Goal: Task Accomplishment & Management: Complete application form

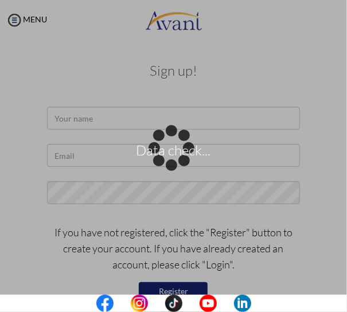
click at [182, 148] on div "Data check..." at bounding box center [174, 156] width 16 height 16
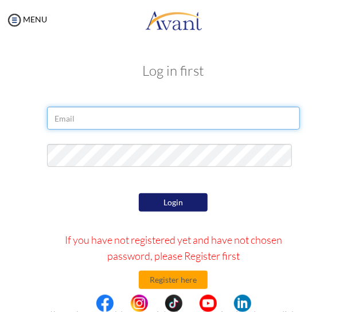
click at [137, 123] on input "email" at bounding box center [173, 118] width 253 height 23
click at [102, 115] on input "email" at bounding box center [173, 118] width 253 height 23
paste input "[EMAIL_ADDRESS][DOMAIN_NAME]"
type input "[EMAIL_ADDRESS][DOMAIN_NAME]"
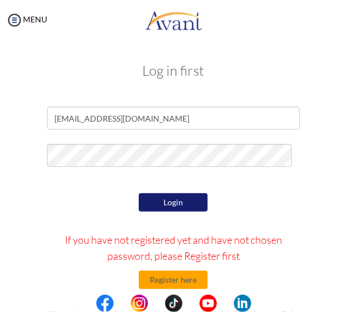
click at [157, 197] on button "Login" at bounding box center [173, 202] width 69 height 18
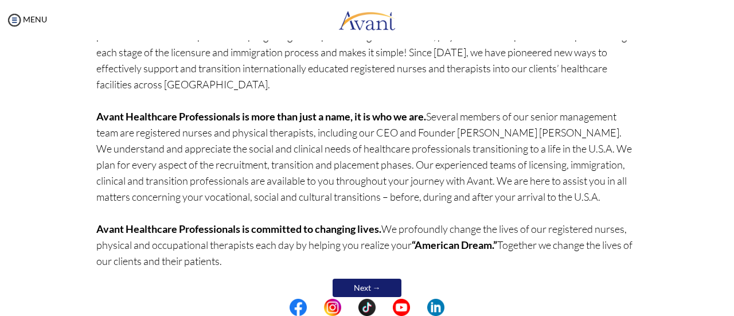
scroll to position [147, 0]
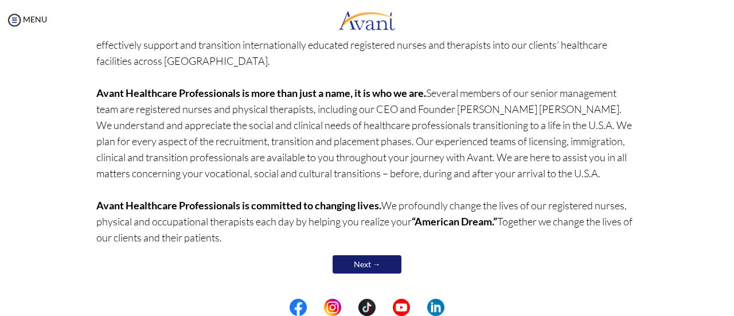
click at [346, 258] on link "Next →" at bounding box center [367, 264] width 69 height 18
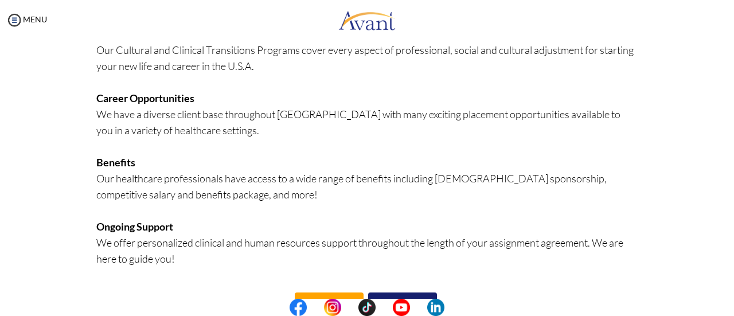
scroll to position [329, 0]
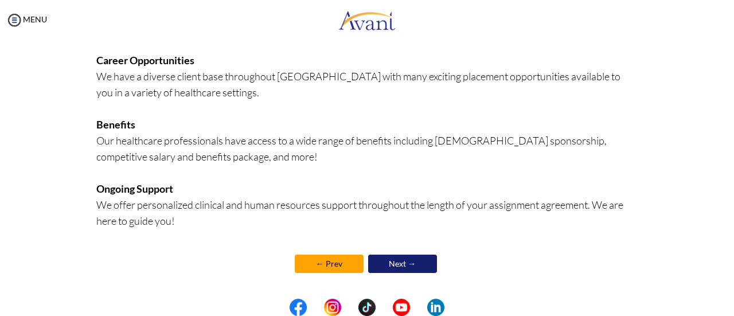
click at [346, 267] on link "Next →" at bounding box center [402, 264] width 69 height 18
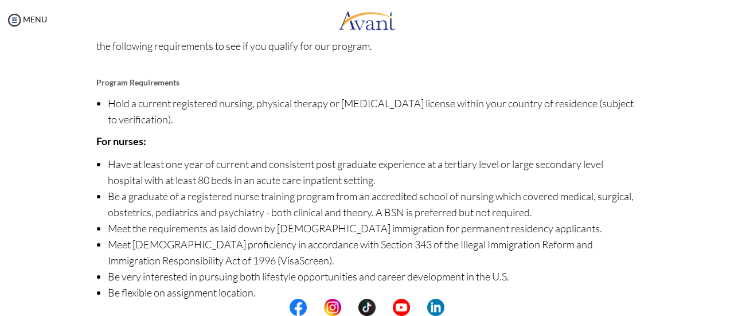
scroll to position [183, 0]
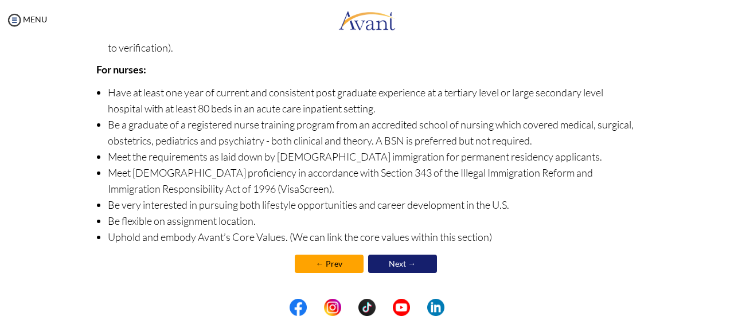
click at [346, 256] on link "Next →" at bounding box center [402, 264] width 69 height 18
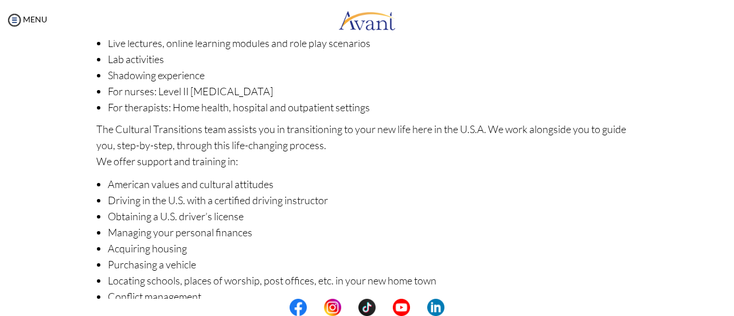
scroll to position [229, 0]
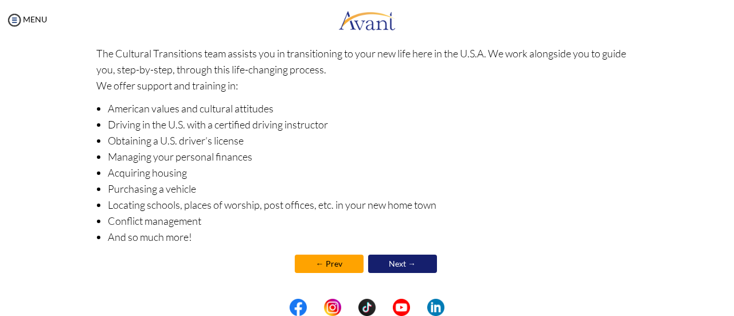
click at [346, 260] on link "Next →" at bounding box center [402, 264] width 69 height 18
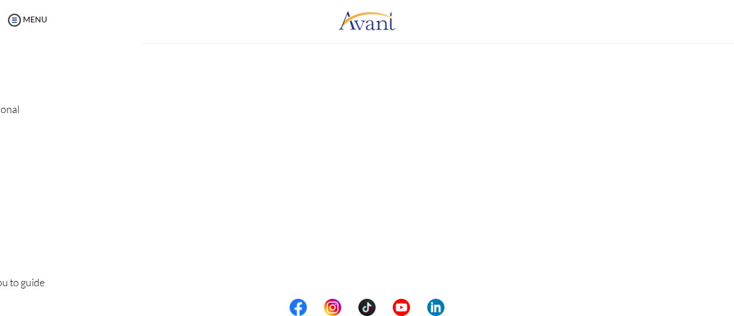
scroll to position [0, 0]
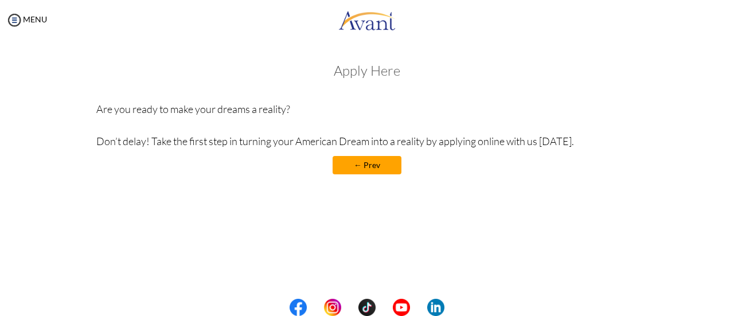
click at [346, 72] on h3 "Apply Here" at bounding box center [367, 70] width 542 height 15
click at [346, 75] on h3 "Apply Here" at bounding box center [367, 70] width 542 height 15
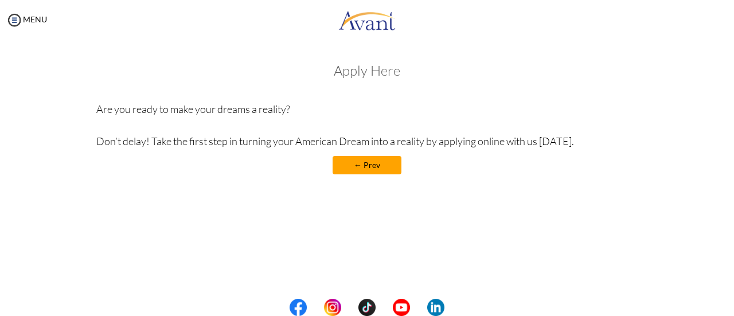
click at [346, 78] on h3 "Apply Here" at bounding box center [367, 70] width 542 height 15
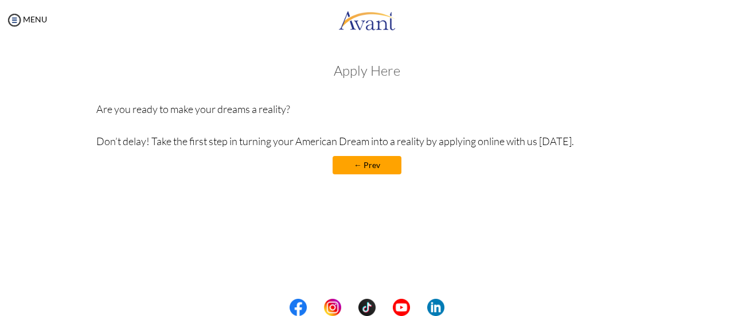
click at [346, 78] on h3 "Apply Here" at bounding box center [367, 70] width 542 height 15
click at [278, 124] on p "Are you ready to make your dreams a reality? Don’t delay! Take the first step i…" at bounding box center [367, 125] width 542 height 48
click at [275, 143] on p "Are you ready to make your dreams a reality? Don’t delay! Take the first step i…" at bounding box center [367, 125] width 542 height 48
click at [273, 104] on p "Are you ready to make your dreams a reality? Don’t delay! Take the first step i…" at bounding box center [367, 125] width 542 height 48
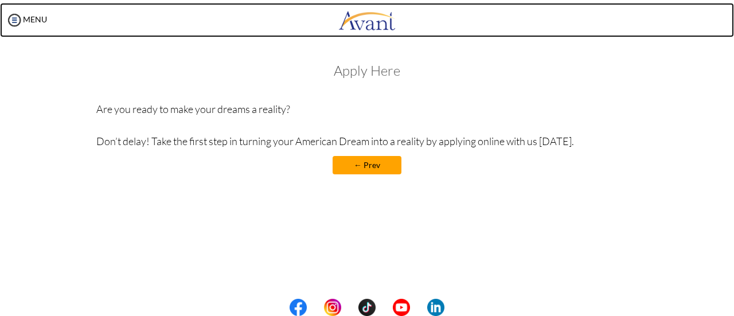
click at [346, 30] on img at bounding box center [366, 20] width 57 height 34
click at [346, 24] on img at bounding box center [366, 20] width 57 height 34
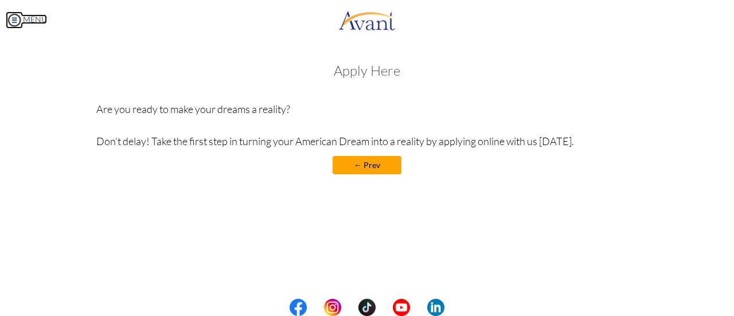
click at [13, 15] on img at bounding box center [14, 19] width 17 height 17
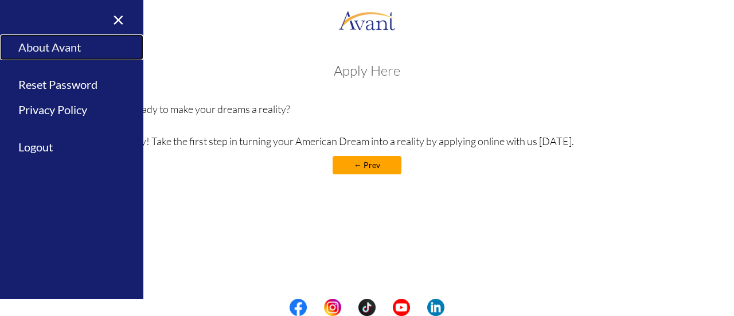
click at [63, 48] on link "About Avant" at bounding box center [71, 47] width 143 height 26
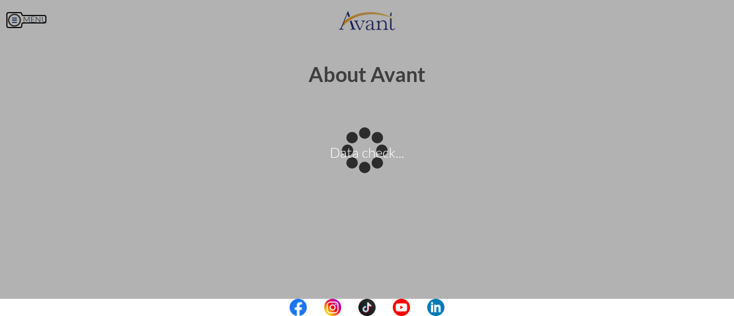
click at [42, 18] on body "Data check... Maintenance break. Please come back in 2 hours. MENU My Status Wh…" at bounding box center [367, 158] width 734 height 316
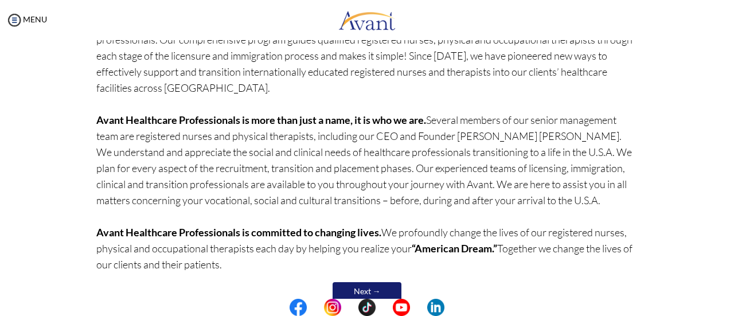
scroll to position [147, 0]
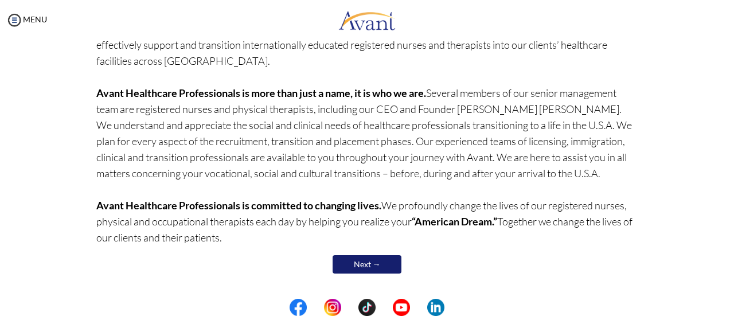
click at [388, 263] on link "Next →" at bounding box center [367, 264] width 69 height 18
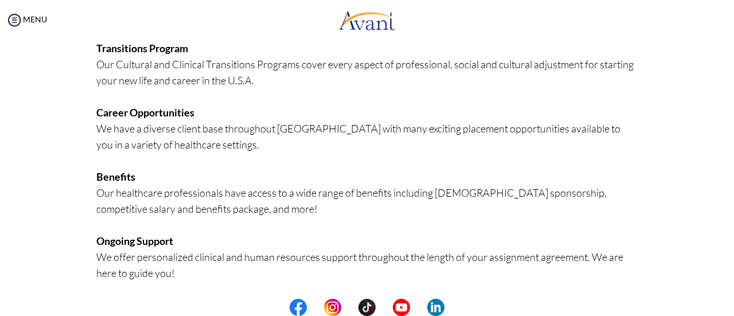
scroll to position [329, 0]
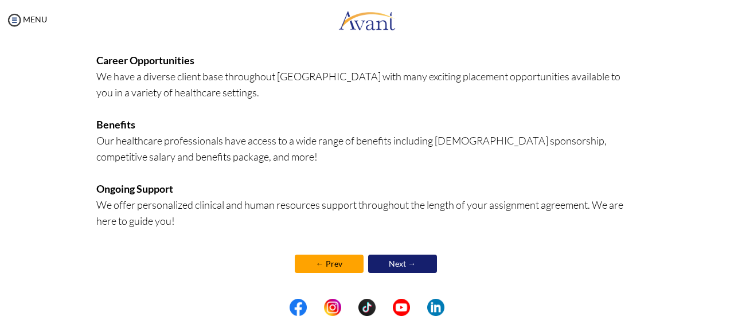
click at [419, 261] on link "Next →" at bounding box center [402, 264] width 69 height 18
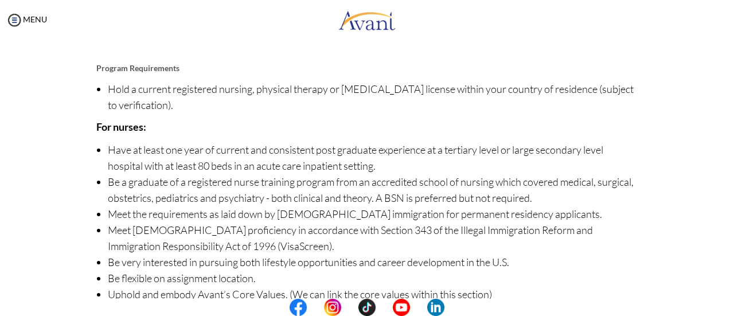
scroll to position [183, 0]
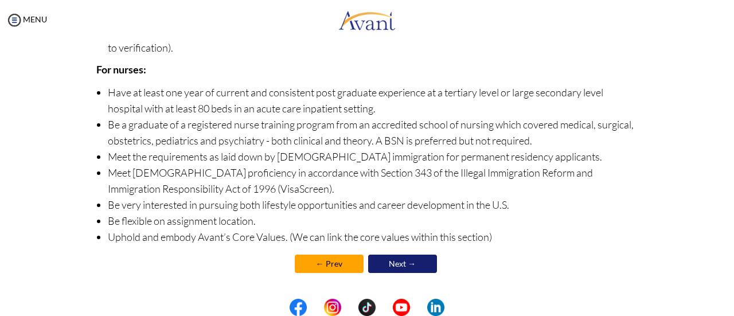
click at [398, 262] on link "Next →" at bounding box center [402, 264] width 69 height 18
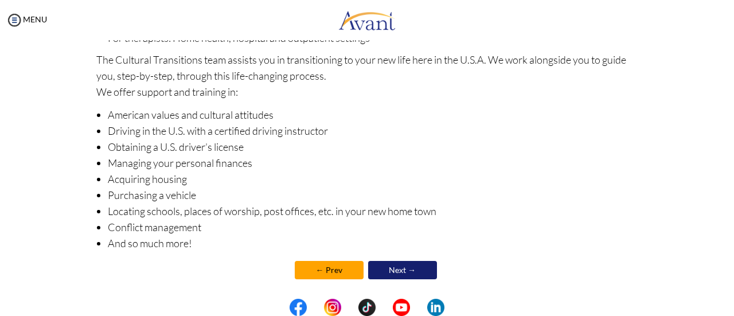
scroll to position [229, 0]
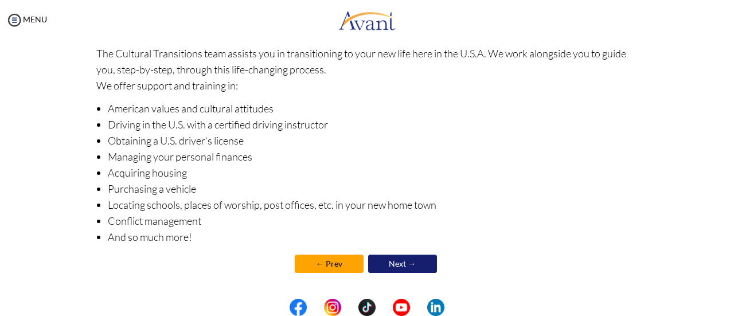
click at [406, 257] on link "Next →" at bounding box center [402, 264] width 69 height 18
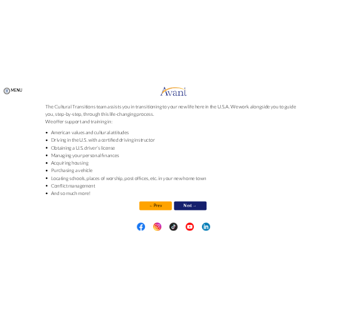
scroll to position [229, 0]
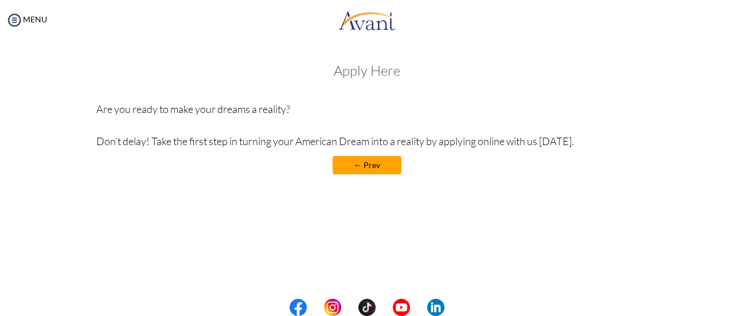
click at [348, 77] on h3 "Apply Here" at bounding box center [367, 70] width 542 height 15
